Goal: Task Accomplishment & Management: Use online tool/utility

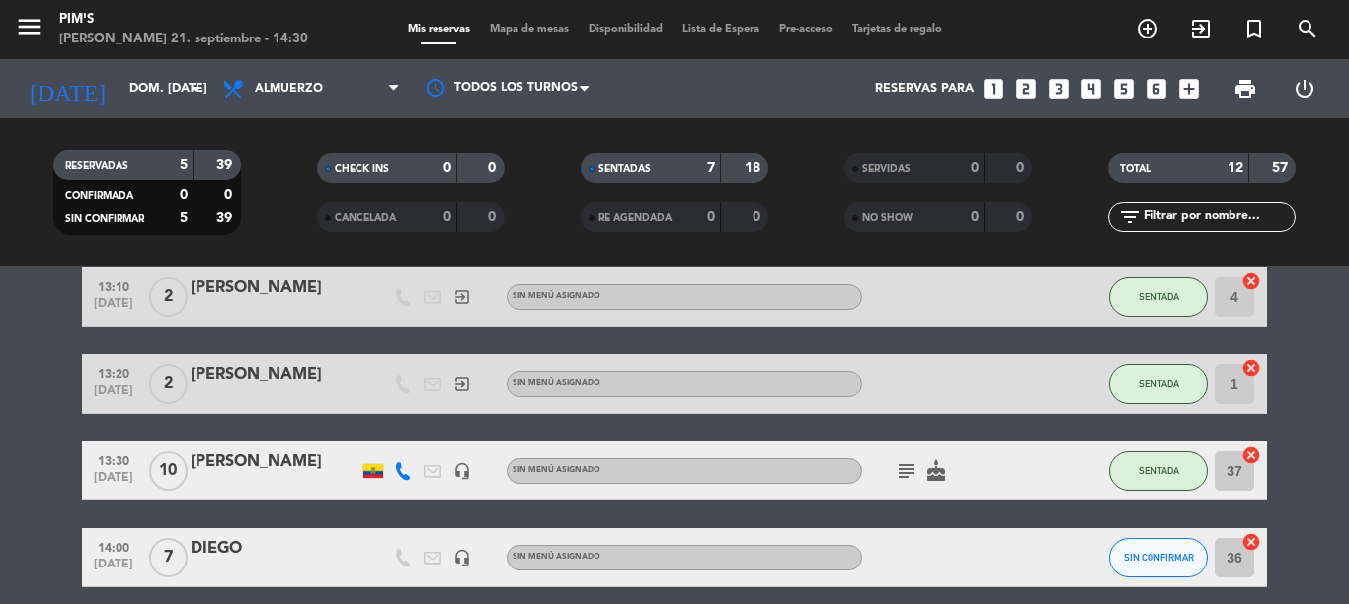
scroll to position [296, 0]
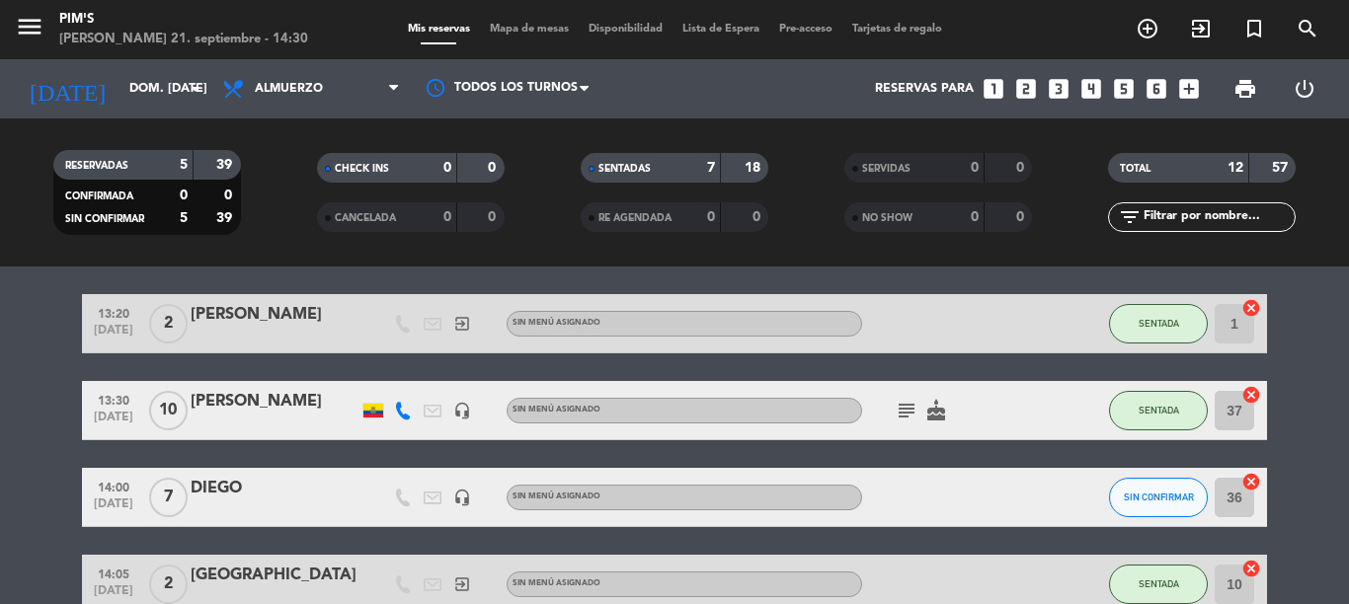
click at [452, 506] on div "headset_mic" at bounding box center [462, 497] width 30 height 58
click at [453, 503] on icon "headset_mic" at bounding box center [462, 498] width 18 height 18
click at [82, 491] on div "14:00 [DATE]" at bounding box center [113, 497] width 63 height 58
click at [70, 495] on bookings-row "13:00 [DATE] 2 [PERSON_NAME] exit_to_app Sin menú asignado SENTADA 49 cancel 13…" at bounding box center [674, 541] width 1349 height 960
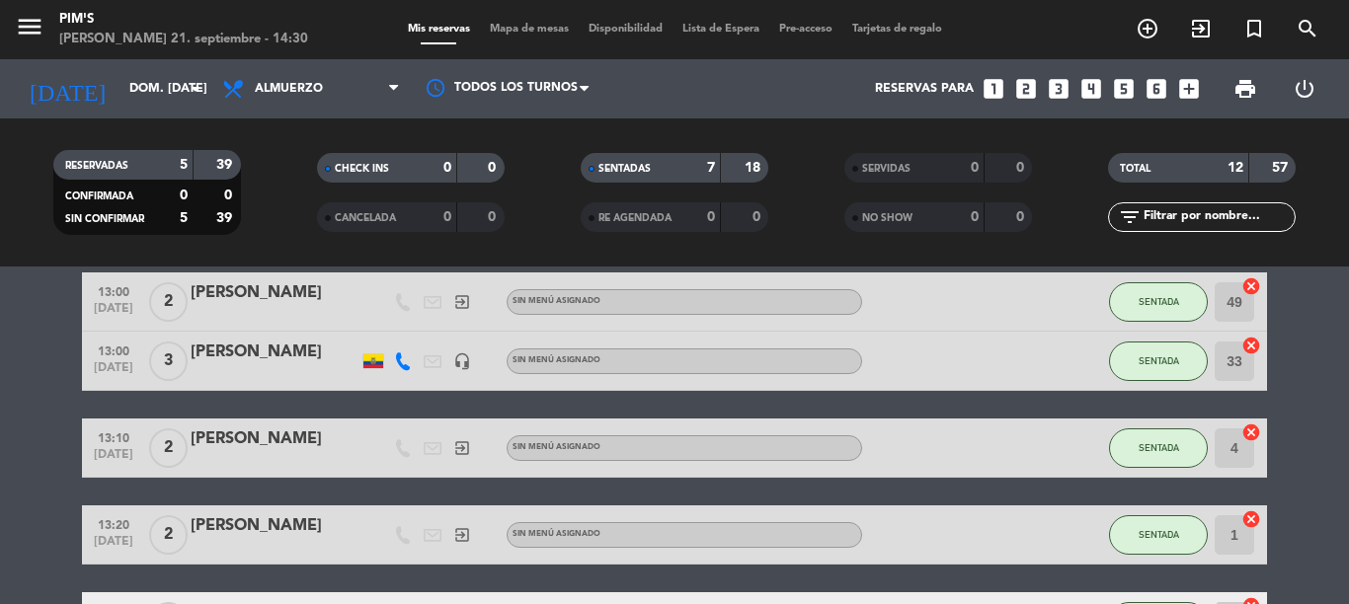
scroll to position [0, 0]
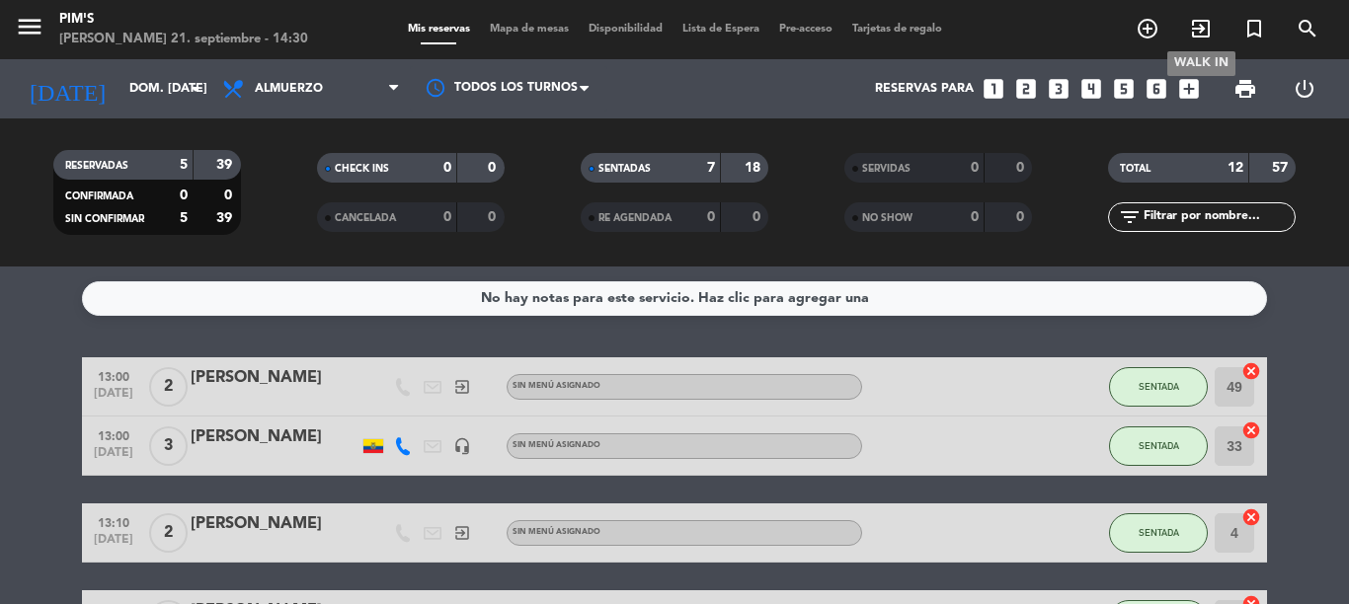
click at [1196, 39] on icon "exit_to_app" at bounding box center [1201, 29] width 24 height 24
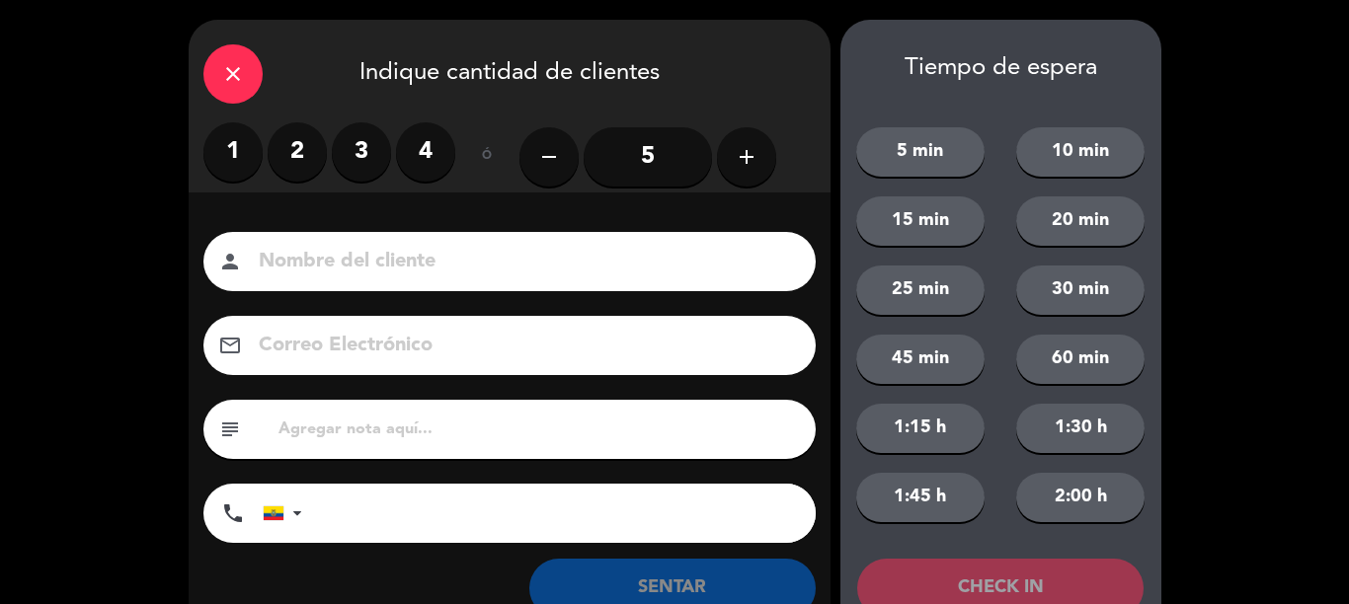
click at [767, 168] on button "add" at bounding box center [746, 156] width 59 height 59
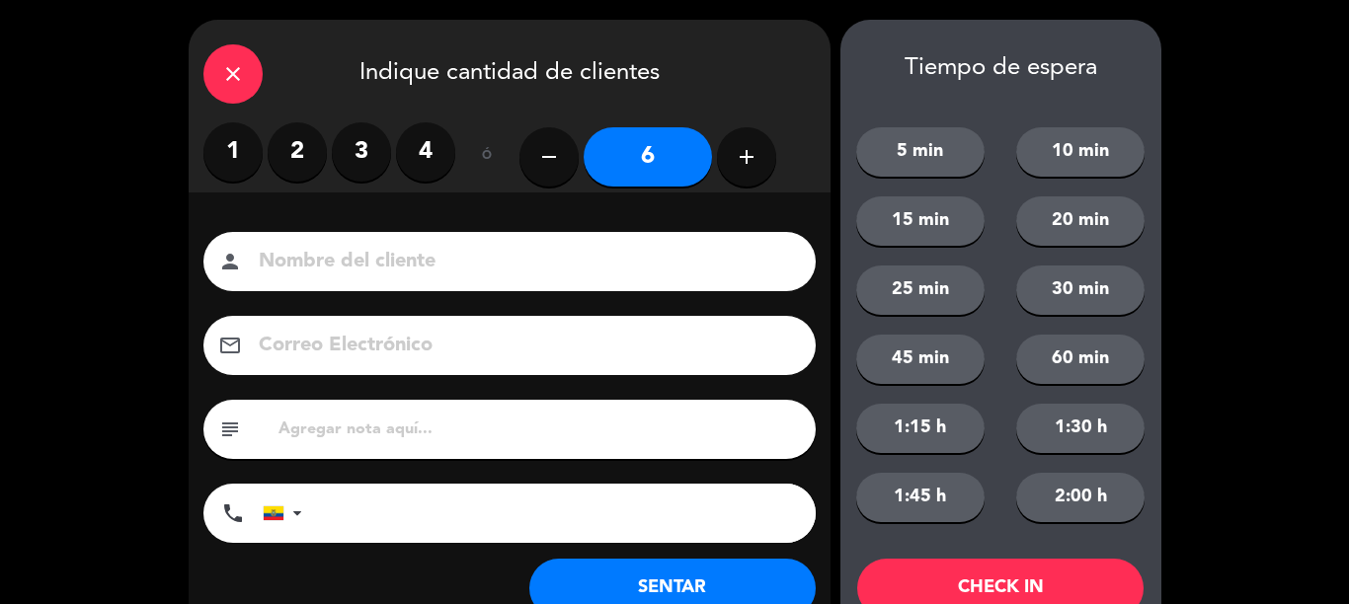
click at [767, 168] on button "add" at bounding box center [746, 156] width 59 height 59
type input "7"
click at [685, 285] on div "person" at bounding box center [509, 261] width 612 height 59
click at [680, 268] on input at bounding box center [523, 262] width 533 height 35
type input "[PERSON_NAME]"
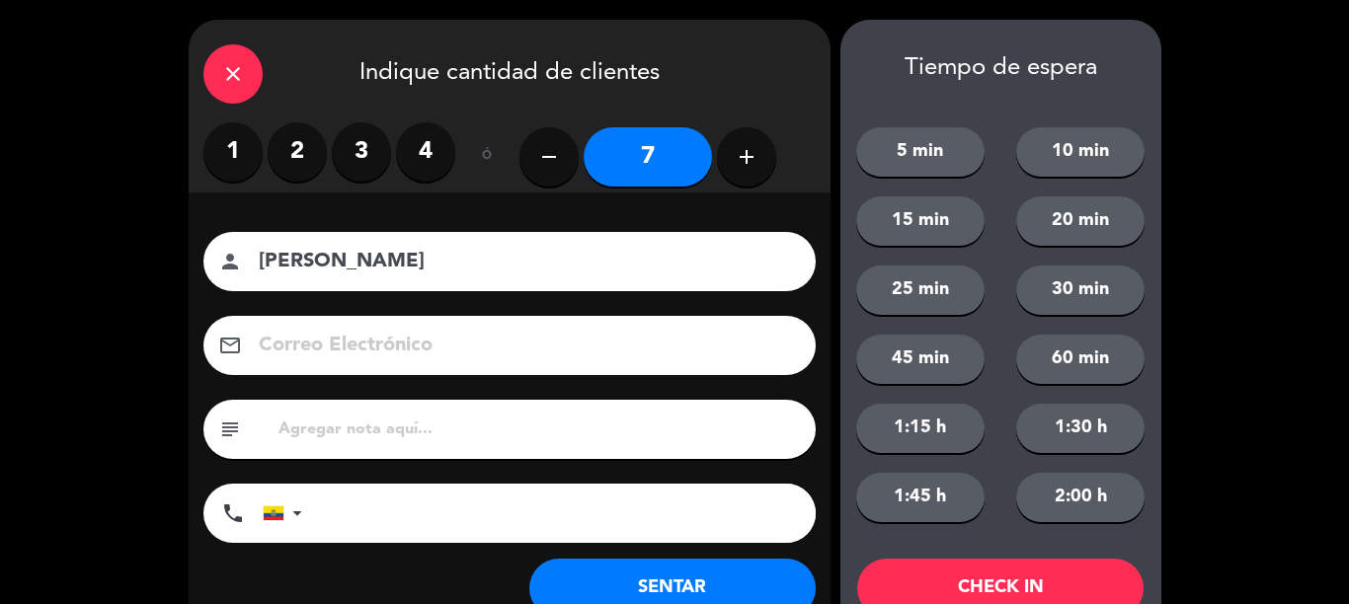
click at [726, 588] on button "SENTAR" at bounding box center [672, 588] width 286 height 59
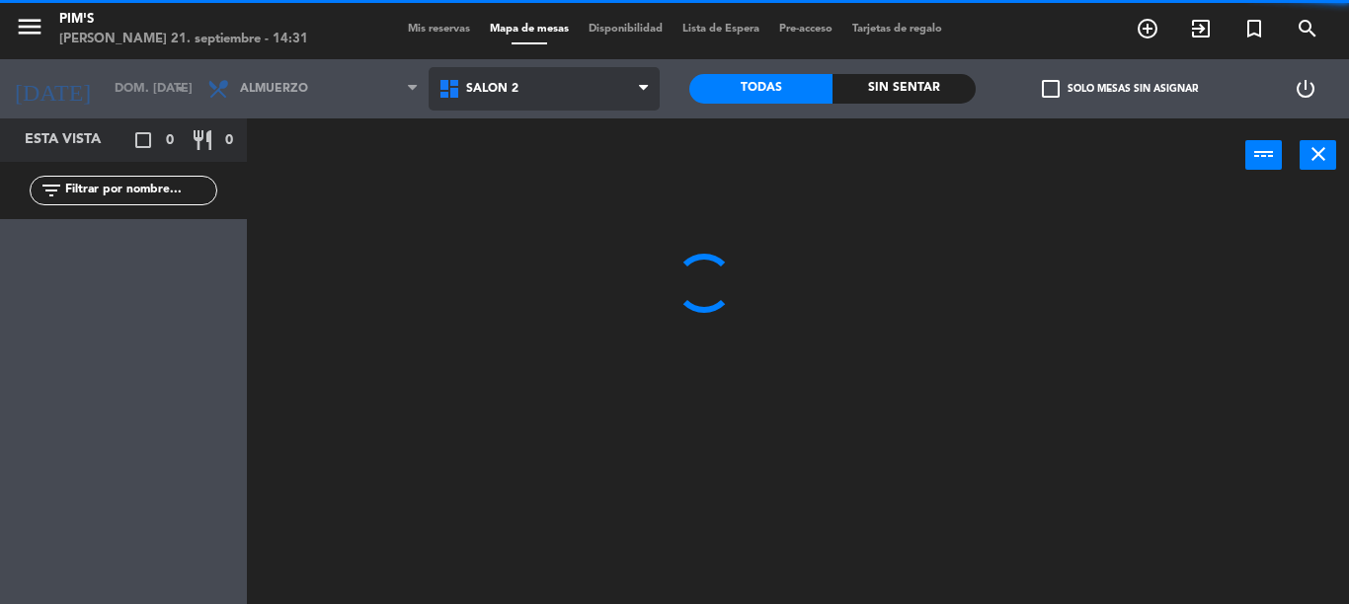
click at [562, 83] on span "Salón 2" at bounding box center [543, 88] width 231 height 43
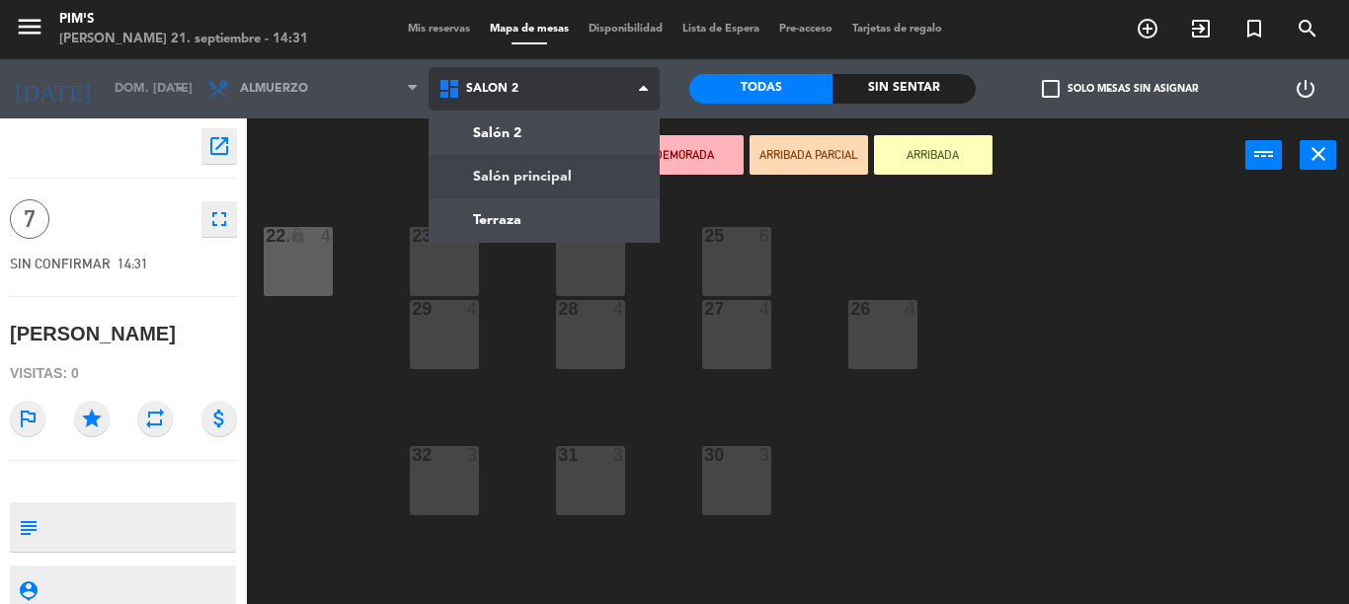
click at [569, 167] on ng-component "menu Pim's [PERSON_NAME] 21. septiembre - 14:31 Mis reservas Mapa de mesas Disp…" at bounding box center [674, 302] width 1349 height 604
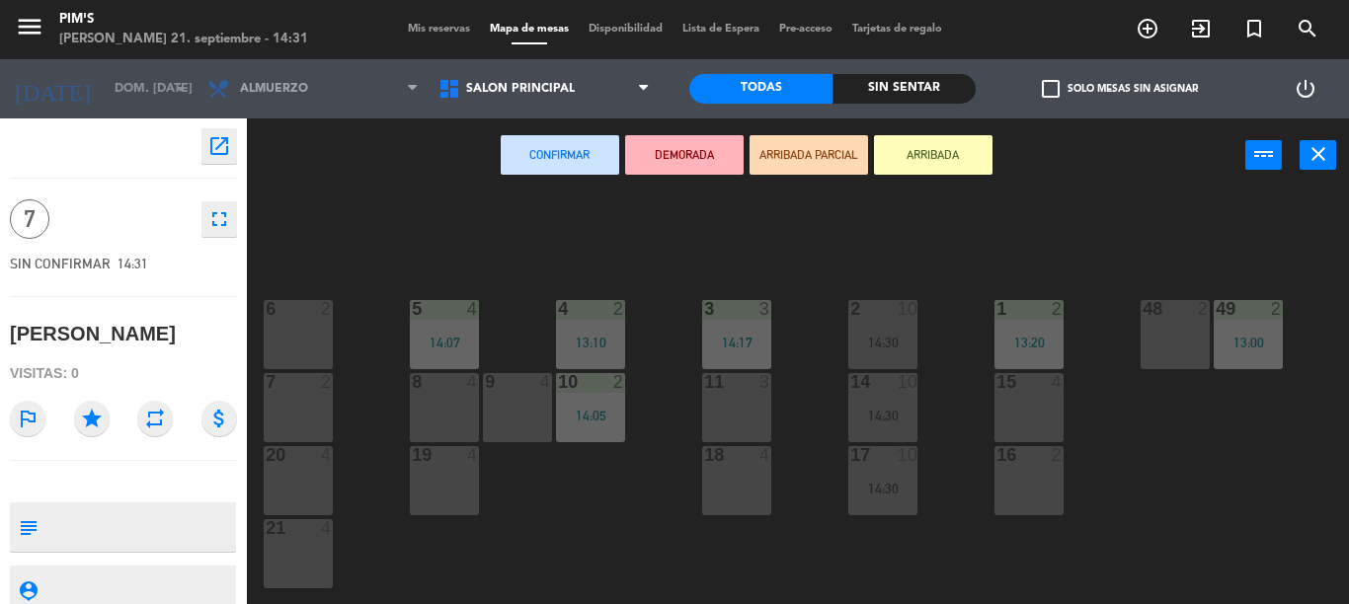
click at [544, 63] on div "Salón 2 Salón principal Terraza Salón principal Salón 2 Salón principal Terraza" at bounding box center [543, 88] width 231 height 59
click at [547, 79] on span "Salón principal" at bounding box center [543, 88] width 231 height 43
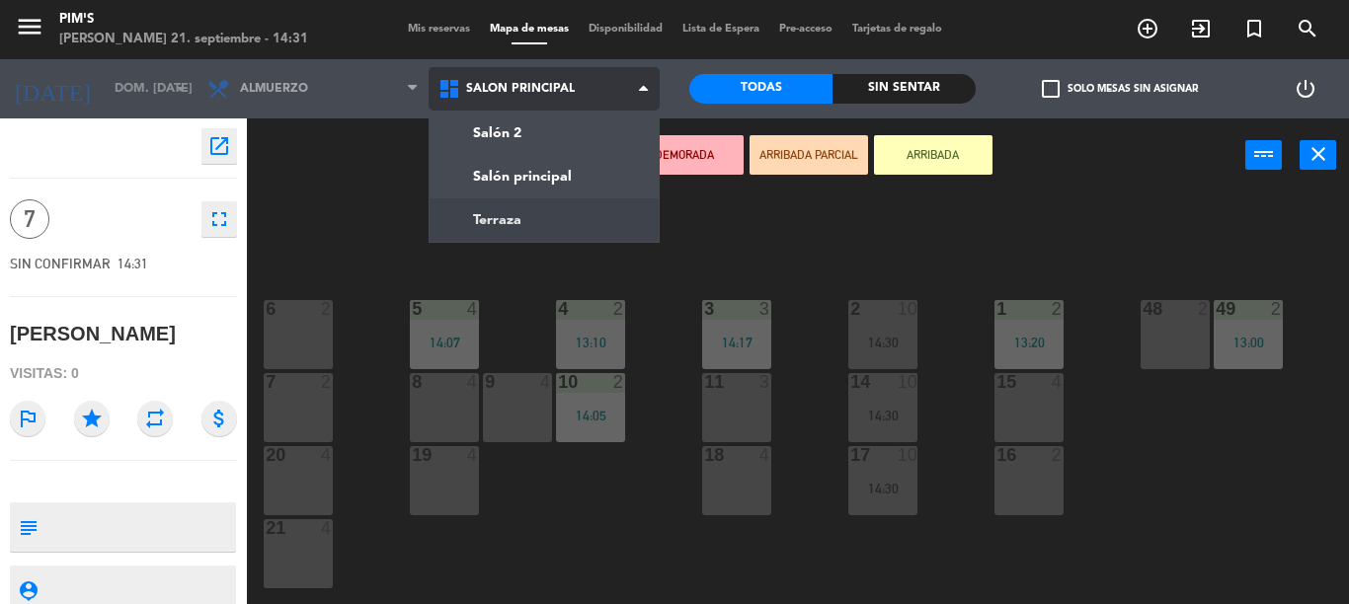
click at [551, 204] on ng-component "menu Pim's [PERSON_NAME] 21. septiembre - 14:31 Mis reservas Mapa de mesas Disp…" at bounding box center [674, 302] width 1349 height 604
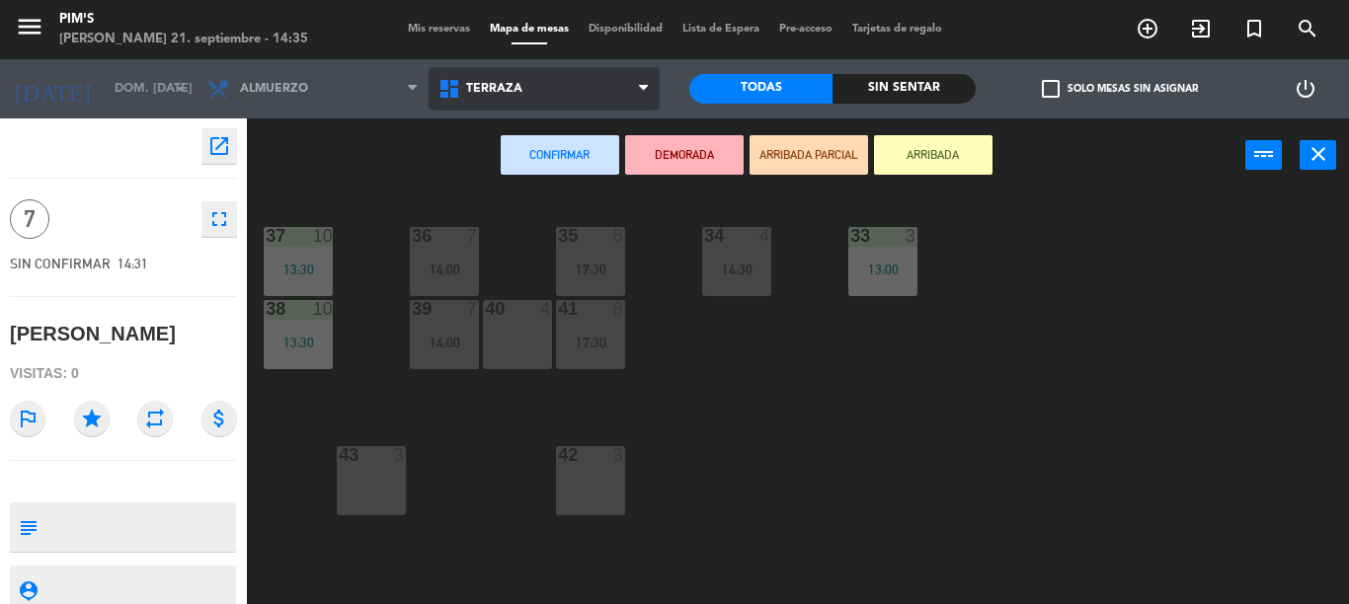
click at [541, 101] on span "Terraza" at bounding box center [543, 88] width 231 height 43
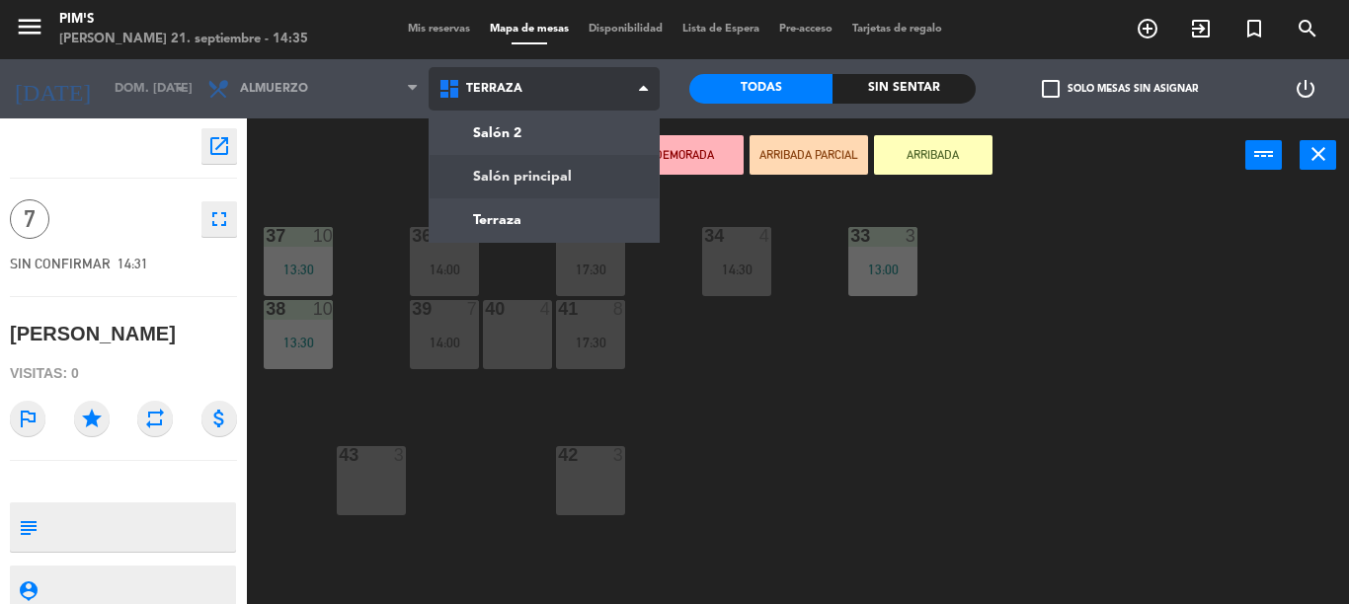
click at [563, 182] on ng-component "menu Pim's [PERSON_NAME] 21. septiembre - 14:35 Mis reservas Mapa de mesas Disp…" at bounding box center [674, 302] width 1349 height 604
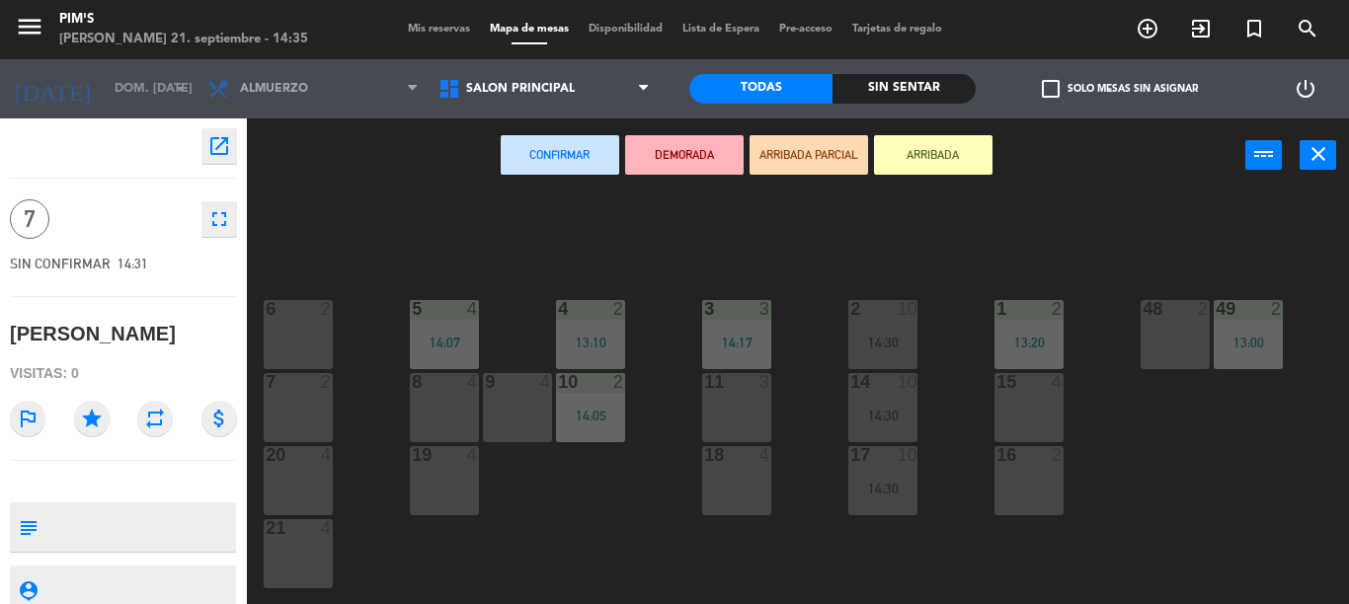
click at [717, 425] on div "11 3" at bounding box center [736, 407] width 69 height 69
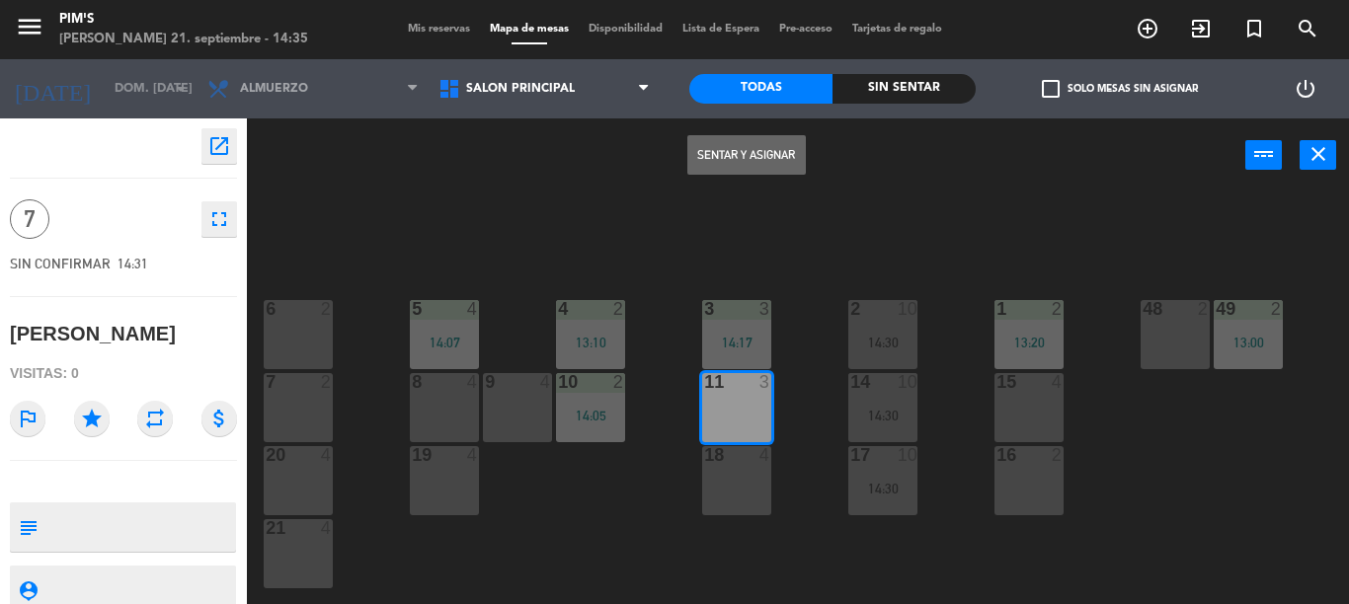
click at [739, 157] on button "Sentar y Asignar" at bounding box center [746, 154] width 118 height 39
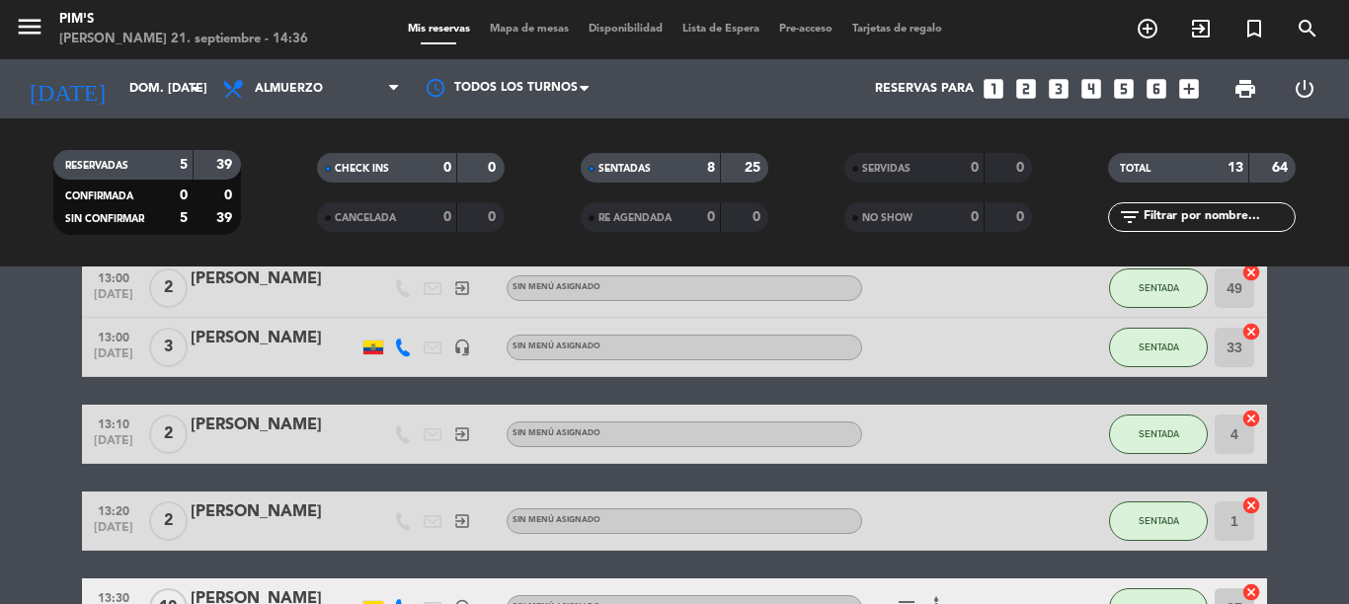
scroll to position [197, 0]
